Goal: Communication & Community: Answer question/provide support

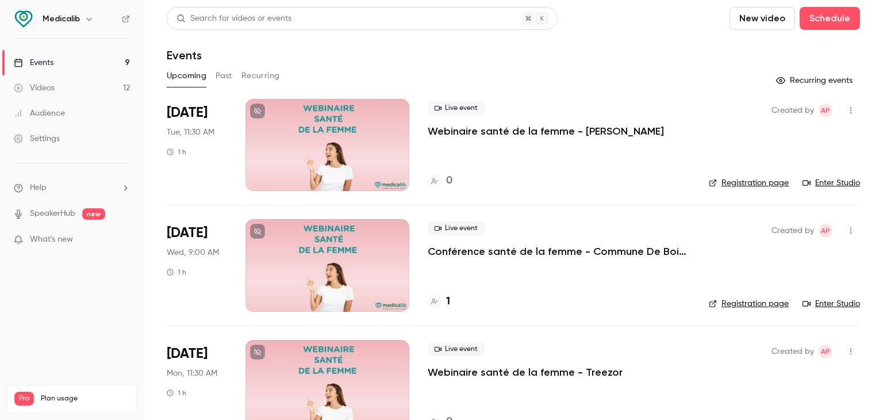
click at [622, 86] on div "Upcoming Past Recurring" at bounding box center [513, 78] width 693 height 23
click at [62, 182] on li "Help" at bounding box center [72, 188] width 116 height 12
click at [200, 174] on link "Talk to [GEOGRAPHIC_DATA]" at bounding box center [212, 174] width 126 height 30
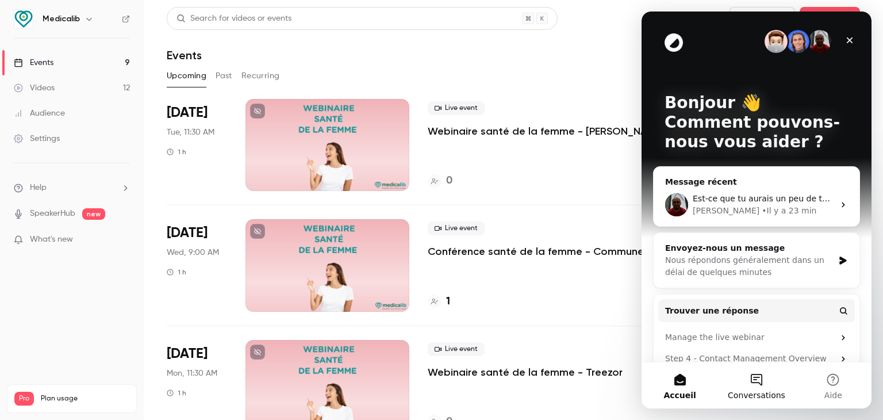
click at [744, 377] on button "Conversations" at bounding box center [756, 385] width 76 height 46
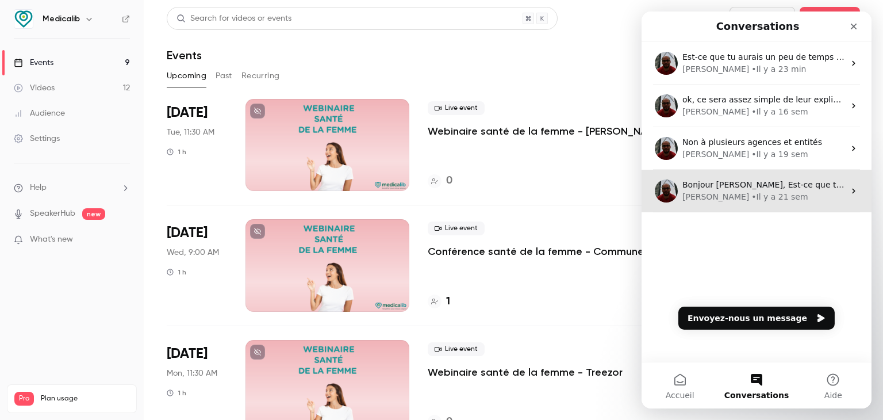
click at [725, 205] on div "Bonjour [PERSON_NAME], Est-ce que tu pourrais me forwarder les messages, il fau…" at bounding box center [757, 191] width 230 height 43
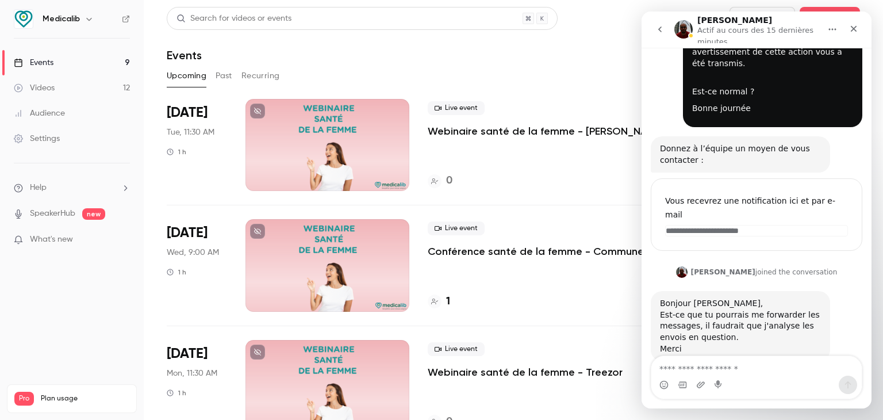
scroll to position [235, 0]
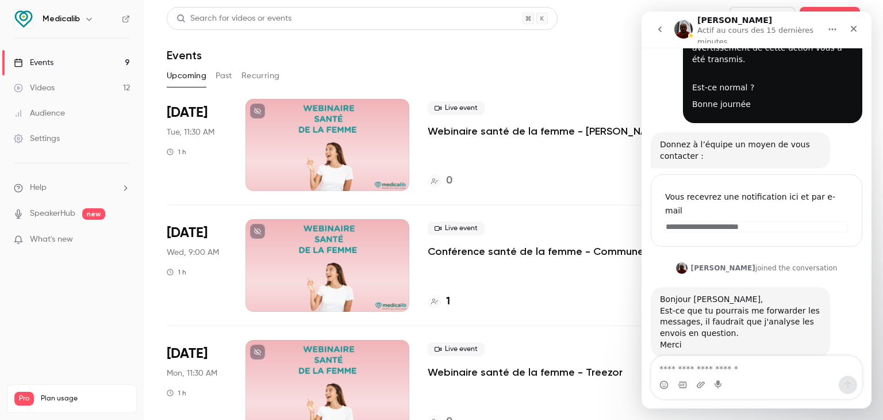
click at [663, 30] on icon "go back" at bounding box center [659, 29] width 9 height 9
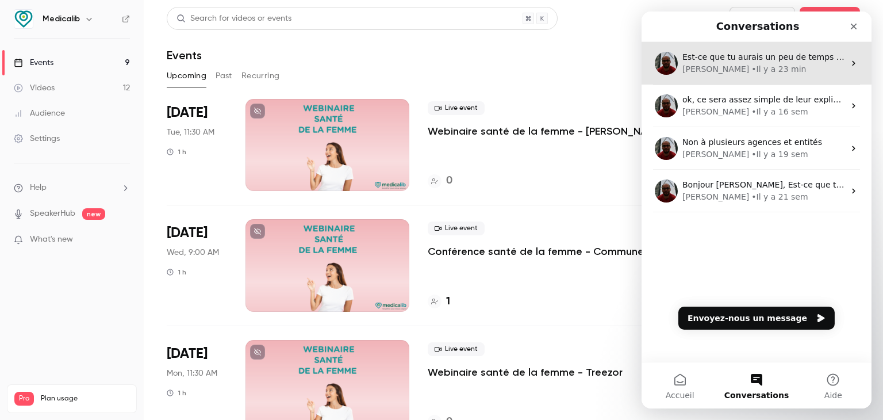
click at [751, 64] on div "• Il y a 23 min" at bounding box center [778, 69] width 55 height 12
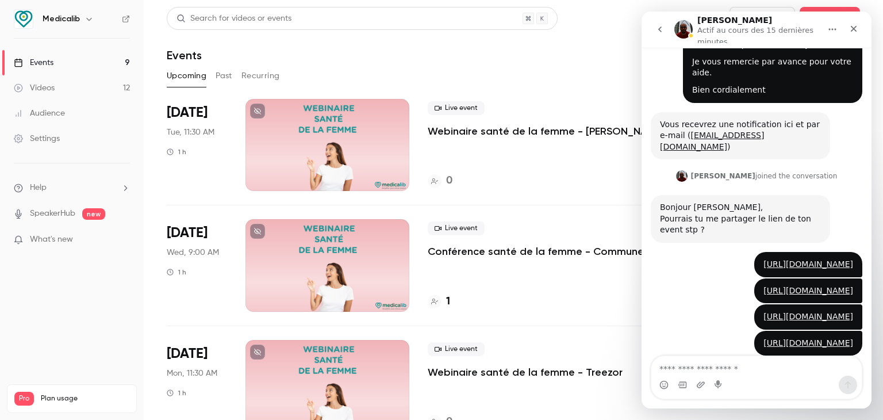
scroll to position [251, 0]
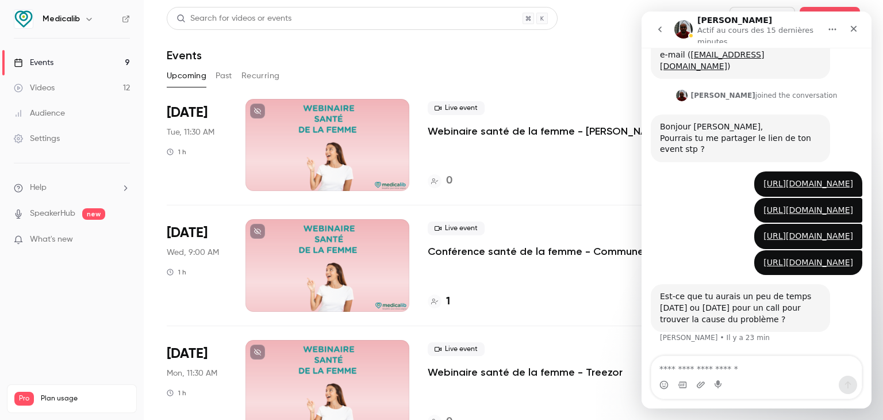
click at [738, 367] on textarea "Envoyer un message..." at bounding box center [756, 366] width 210 height 20
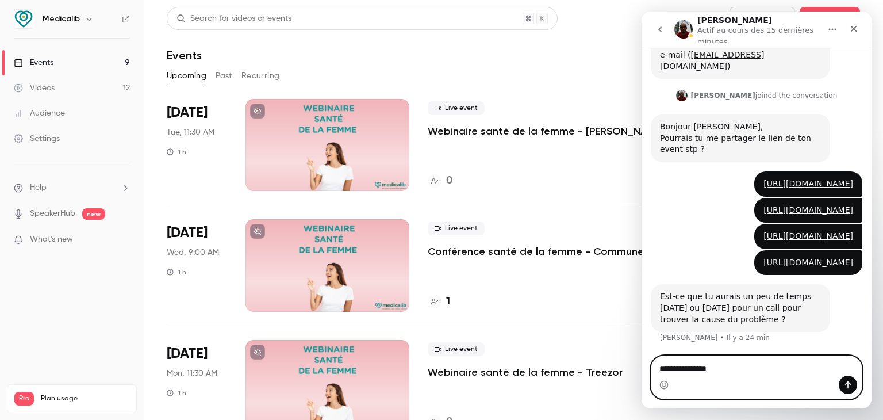
drag, startPoint x: 701, startPoint y: 368, endPoint x: 718, endPoint y: 364, distance: 17.8
click at [718, 364] on textarea "**********" at bounding box center [756, 366] width 210 height 20
type textarea "**********"
click at [851, 379] on button "Envoyer un message…" at bounding box center [848, 384] width 18 height 18
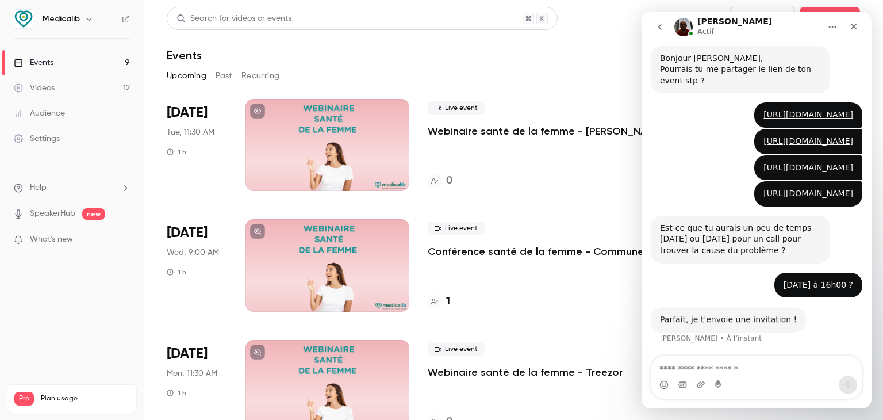
scroll to position [314, 0]
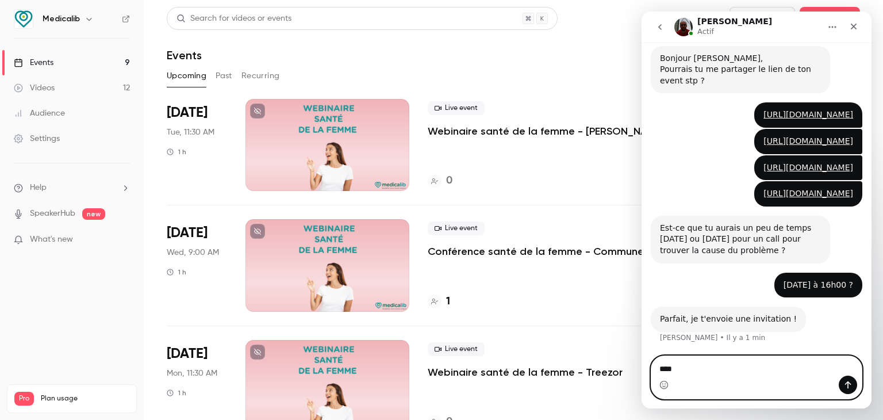
type textarea "*****"
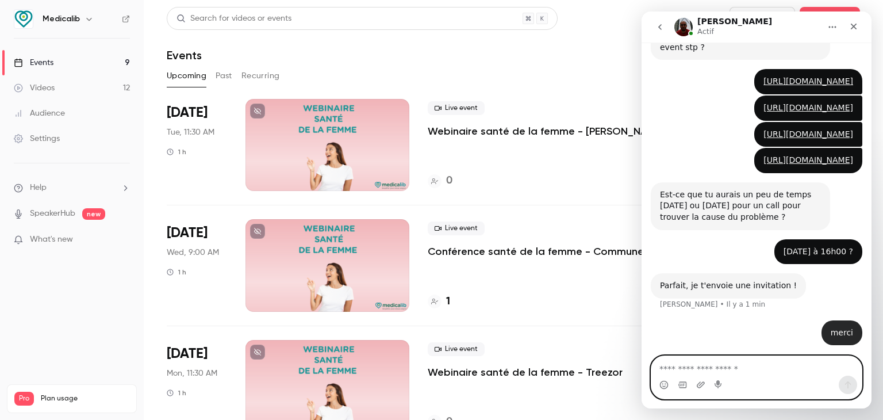
scroll to position [348, 0]
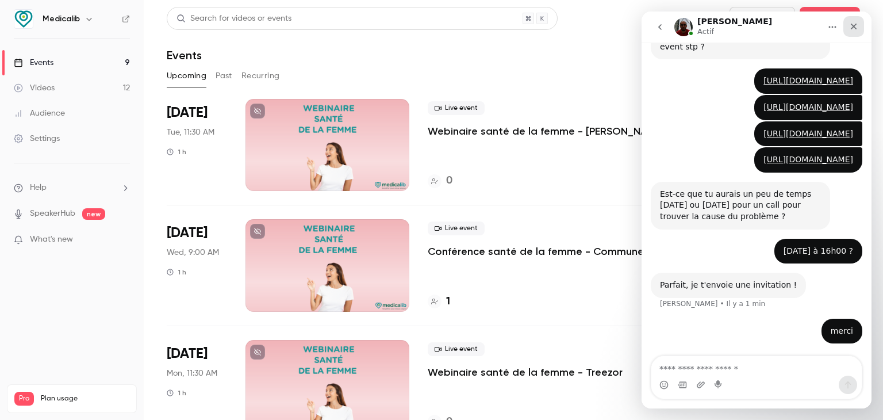
click at [854, 22] on icon "Fermer" at bounding box center [853, 26] width 9 height 9
